Goal: Complete application form: Complete application form

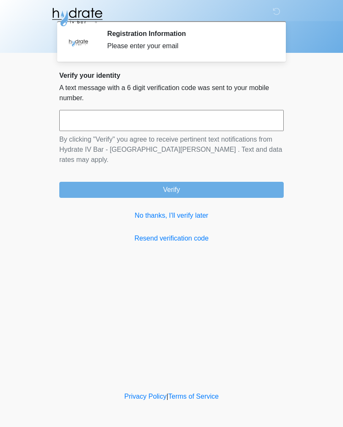
click at [217, 123] on input "text" at bounding box center [171, 120] width 224 height 21
type input "******"
click at [251, 182] on button "Verify" at bounding box center [171, 190] width 224 height 16
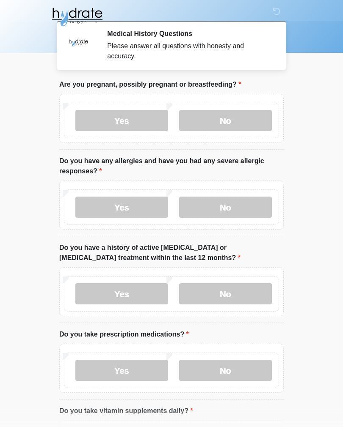
click at [236, 125] on label "No" at bounding box center [225, 120] width 93 height 21
click at [256, 210] on label "No" at bounding box center [225, 207] width 93 height 21
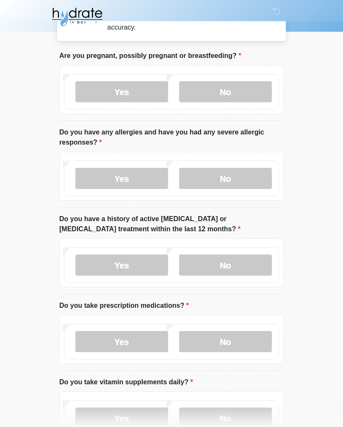
scroll to position [34, 0]
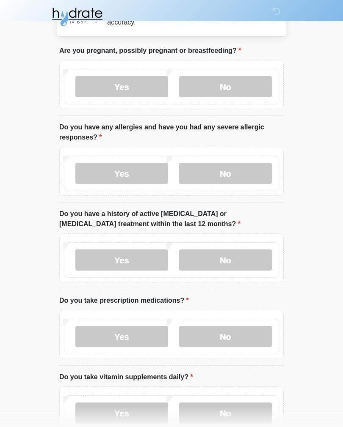
click at [259, 262] on label "No" at bounding box center [225, 260] width 93 height 21
click at [248, 339] on label "No" at bounding box center [225, 336] width 93 height 21
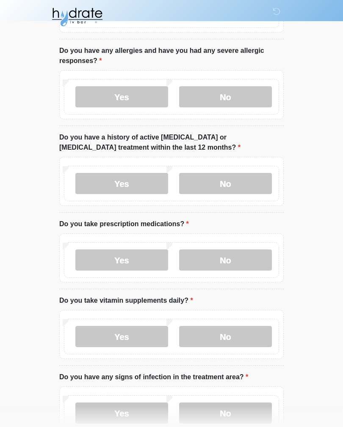
click at [243, 340] on label "No" at bounding box center [225, 336] width 93 height 21
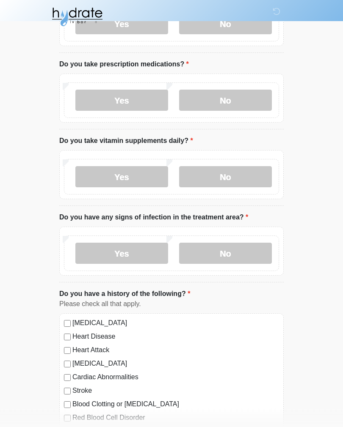
click at [143, 178] on label "Yes" at bounding box center [121, 177] width 93 height 21
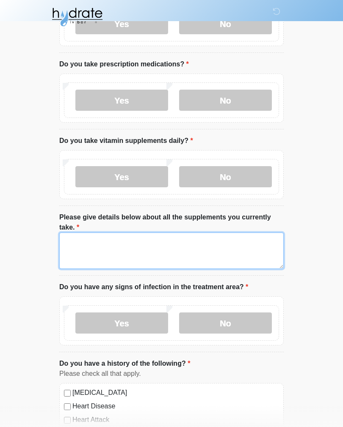
click at [137, 251] on textarea "Please give details below about all the supplements you currently take." at bounding box center [171, 251] width 224 height 36
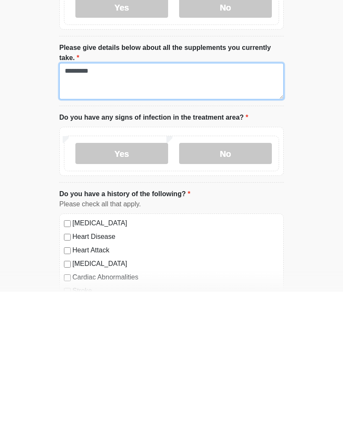
scroll to position [315, 0]
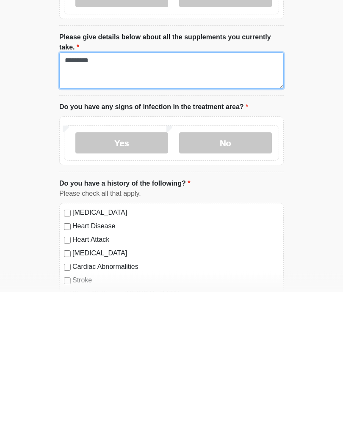
type textarea "********"
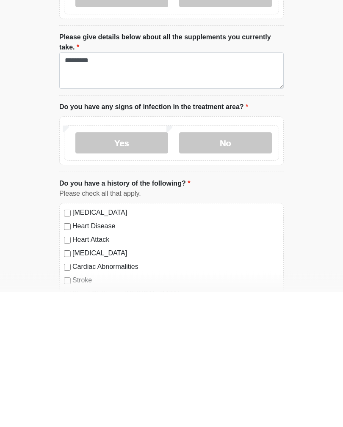
click at [251, 268] on label "No" at bounding box center [225, 278] width 93 height 21
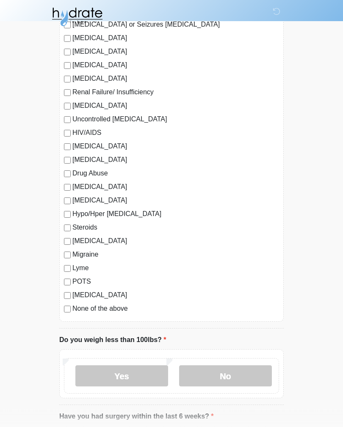
scroll to position [788, 0]
click at [63, 313] on div "[MEDICAL_DATA] Heart Disease Heart Attack [MEDICAL_DATA] Cardiac Abnormalities …" at bounding box center [171, 94] width 224 height 456
click at [90, 310] on label "None of the above" at bounding box center [175, 309] width 207 height 10
click at [211, 380] on label "No" at bounding box center [225, 376] width 93 height 21
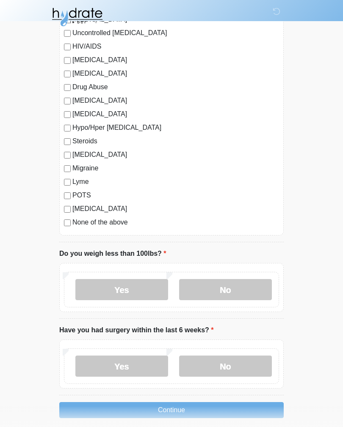
scroll to position [896, 0]
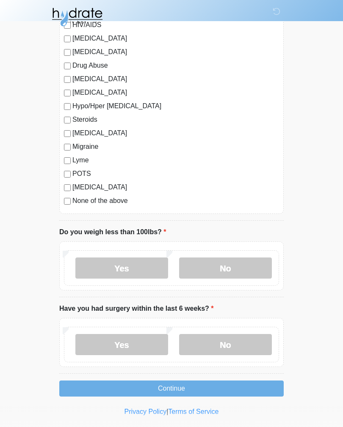
click at [244, 341] on label "No" at bounding box center [225, 344] width 93 height 21
click at [229, 390] on button "Continue" at bounding box center [171, 389] width 224 height 16
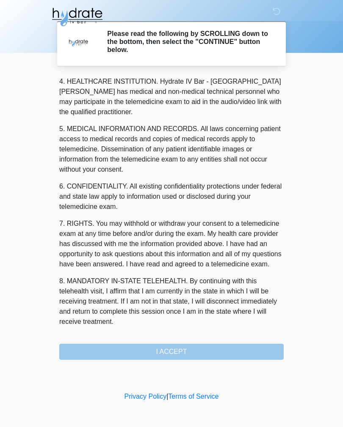
scroll to position [243, 0]
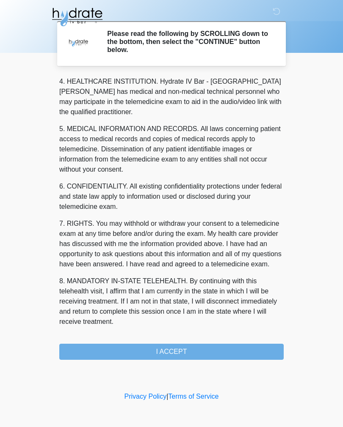
click at [223, 351] on button "I ACCEPT" at bounding box center [171, 352] width 224 height 16
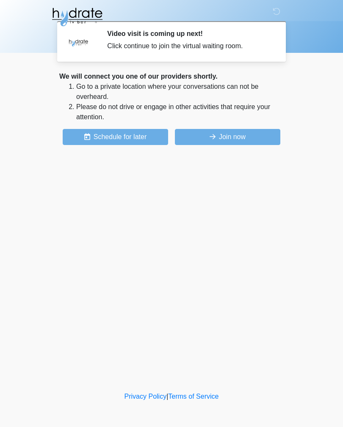
click at [255, 143] on button "Join now" at bounding box center [227, 137] width 105 height 16
